Goal: Book appointment/travel/reservation

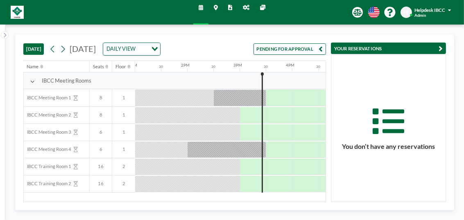
scroll to position [0, 711]
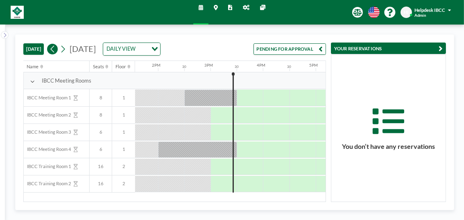
click at [54, 50] on icon at bounding box center [52, 49] width 4 height 7
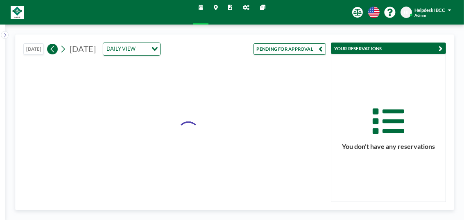
click at [54, 50] on icon at bounding box center [52, 49] width 4 height 7
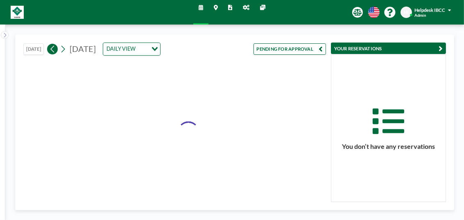
click at [54, 50] on icon at bounding box center [52, 49] width 4 height 7
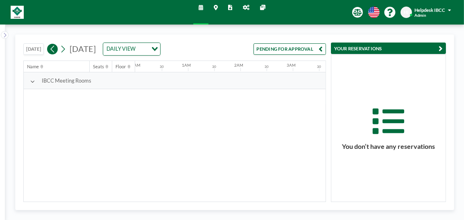
click at [54, 50] on icon at bounding box center [52, 49] width 4 height 7
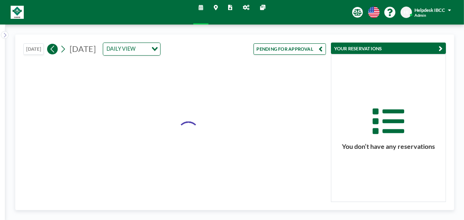
click at [54, 50] on icon at bounding box center [52, 49] width 4 height 7
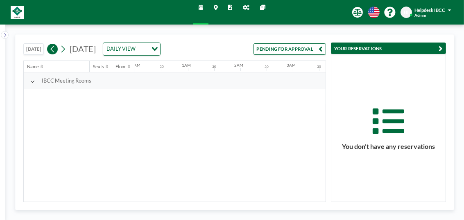
click at [54, 50] on icon at bounding box center [52, 49] width 4 height 7
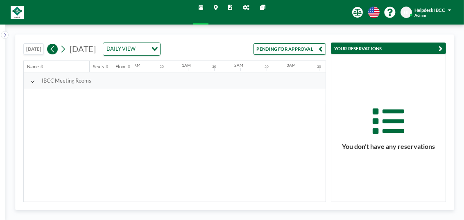
click at [54, 50] on icon at bounding box center [52, 49] width 4 height 7
click at [67, 52] on button at bounding box center [63, 49] width 11 height 11
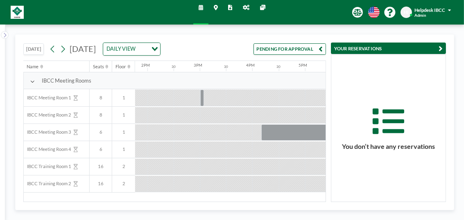
scroll to position [0, 730]
